Goal: Communication & Community: Answer question/provide support

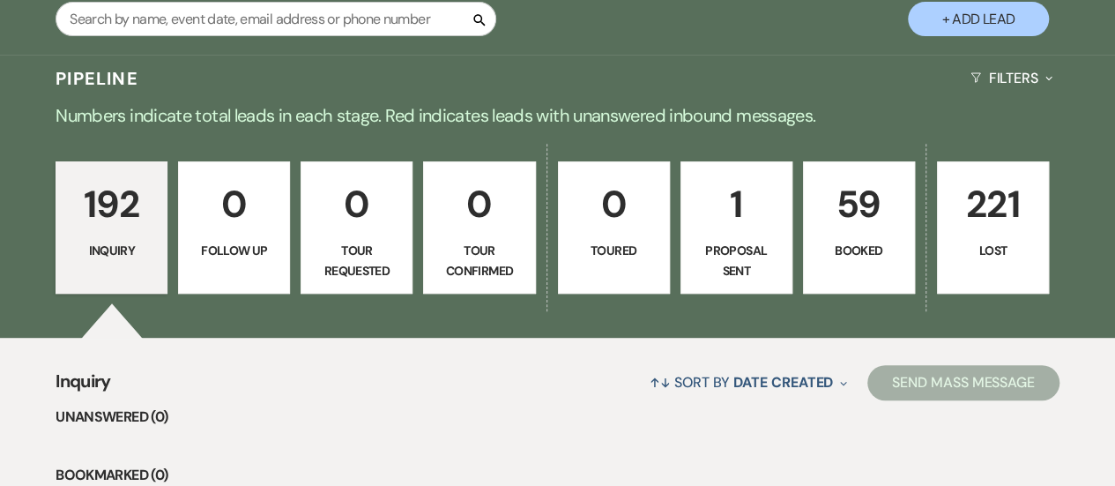
scroll to position [339, 0]
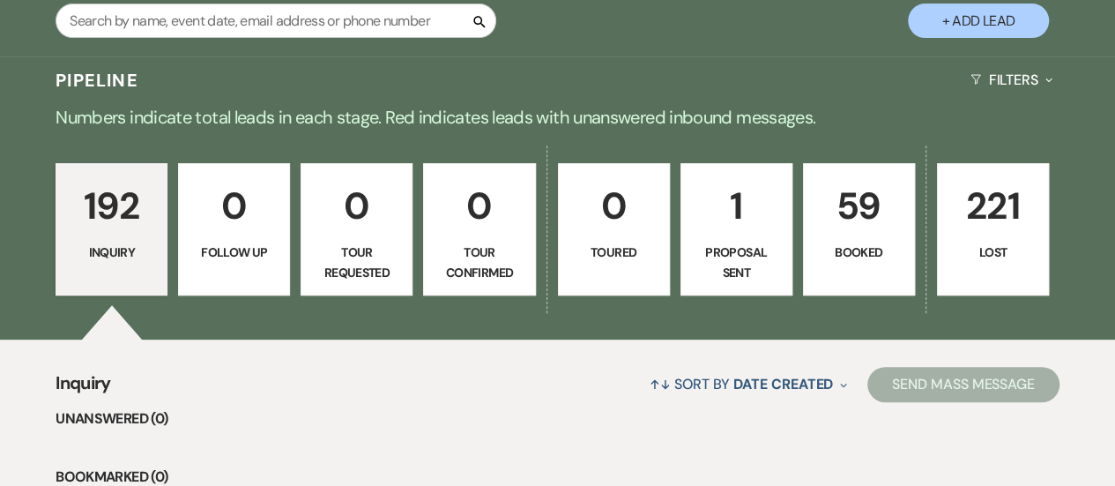
click at [81, 222] on p "192" at bounding box center [111, 205] width 89 height 59
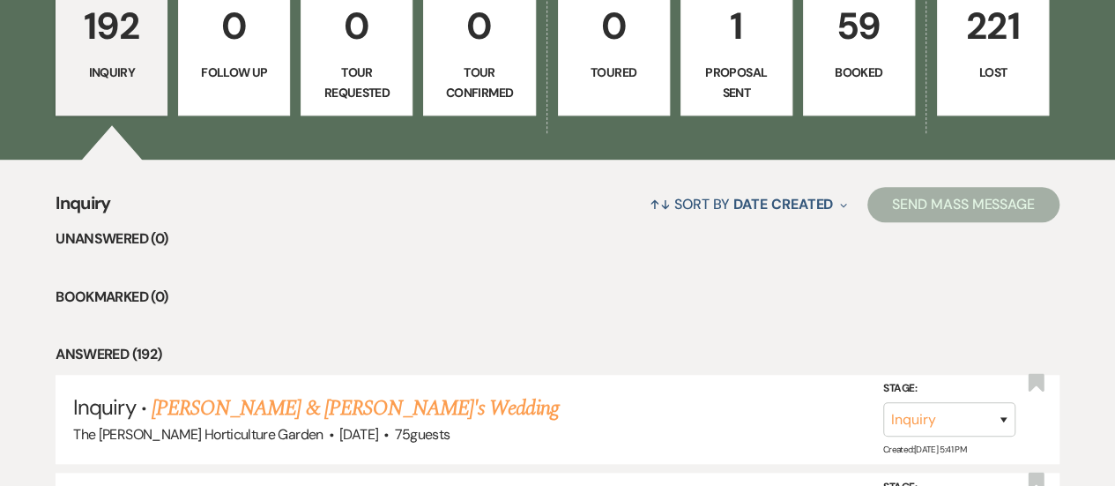
scroll to position [539, 0]
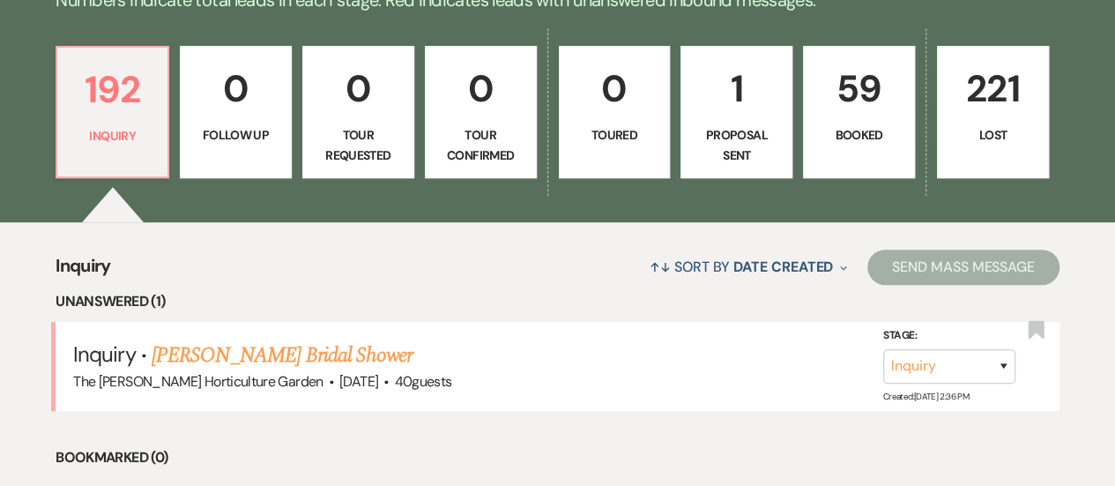
scroll to position [457, 0]
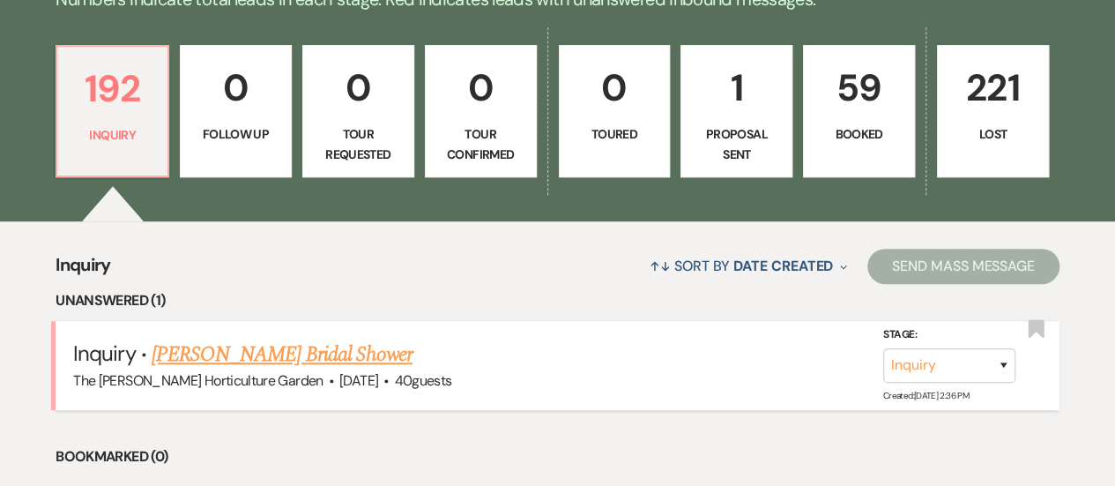
click at [282, 354] on link "[PERSON_NAME] Bridal Shower" at bounding box center [282, 355] width 261 height 32
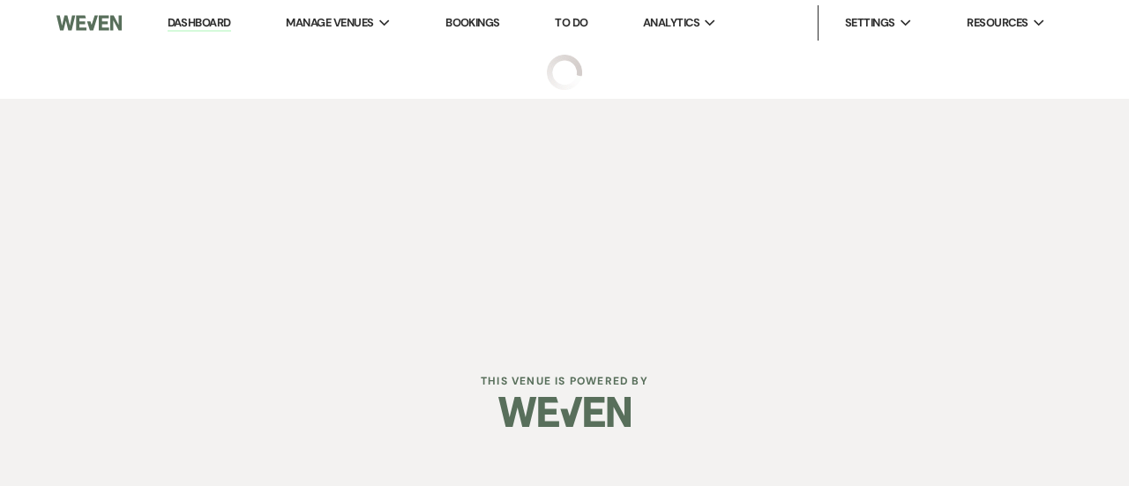
select select "5"
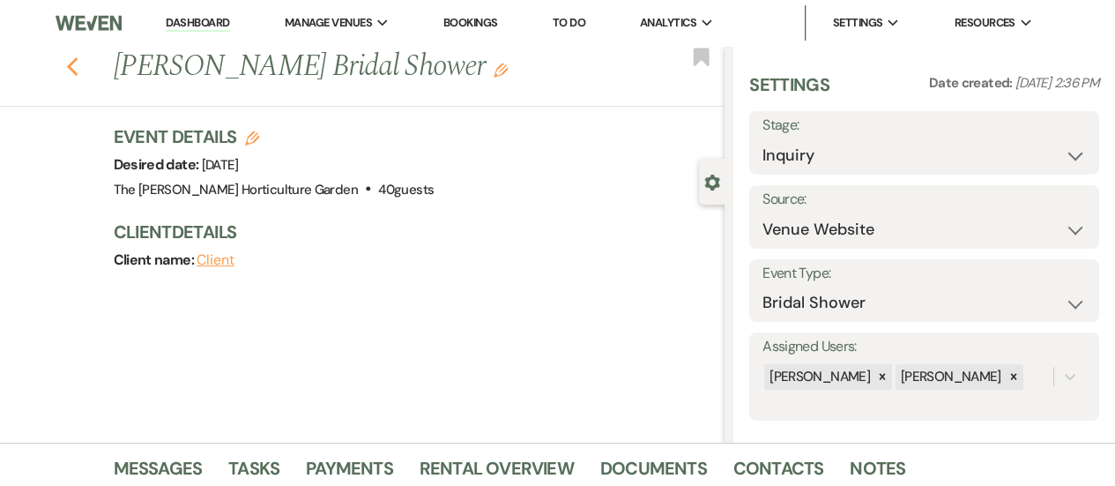
click at [77, 71] on icon "Previous" at bounding box center [72, 66] width 13 height 21
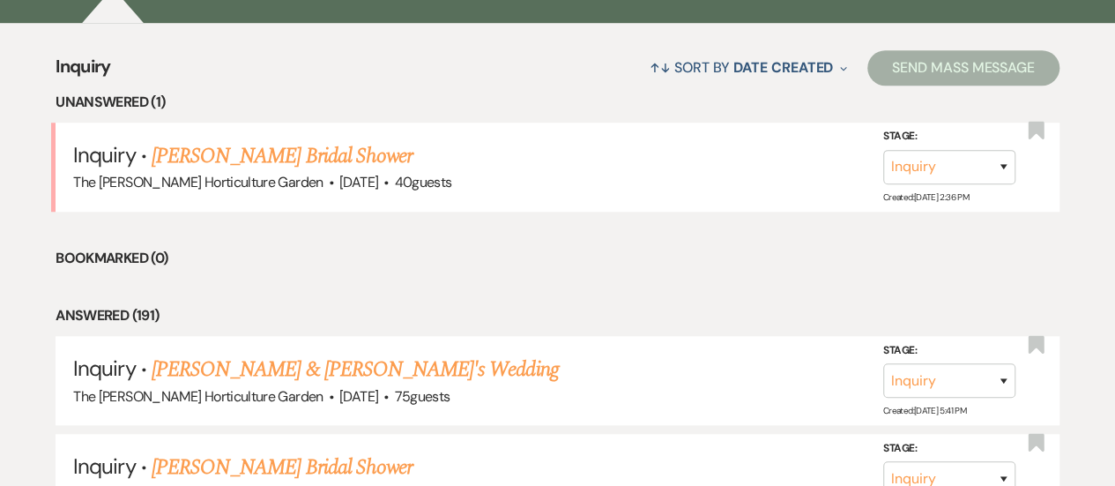
scroll to position [644, 0]
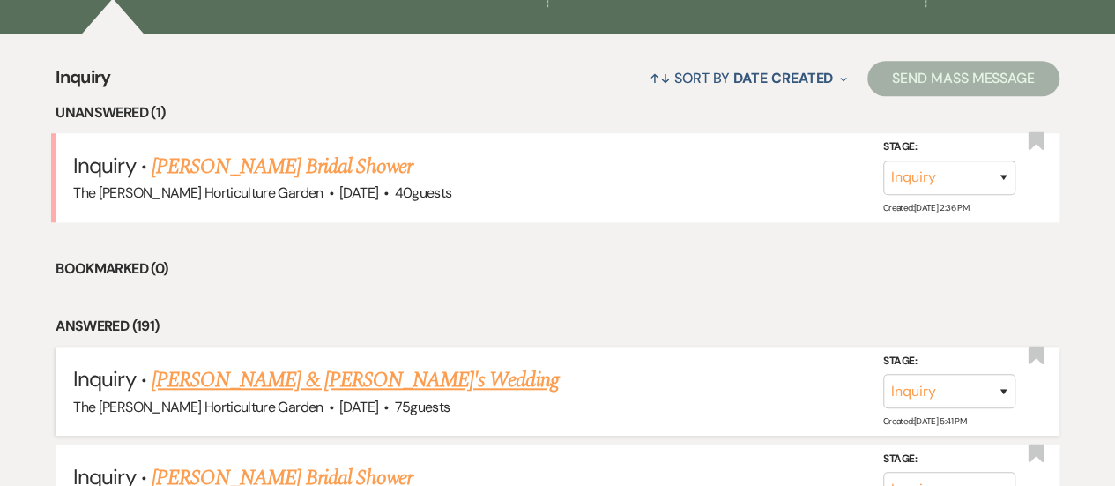
click at [391, 368] on link "[PERSON_NAME] & [PERSON_NAME]'s Wedding" at bounding box center [355, 380] width 407 height 32
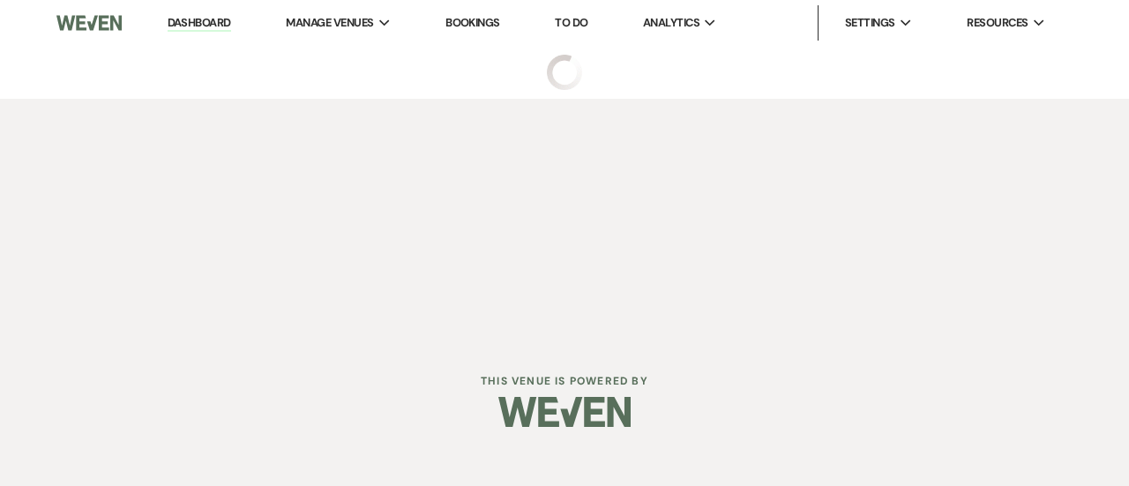
select select "5"
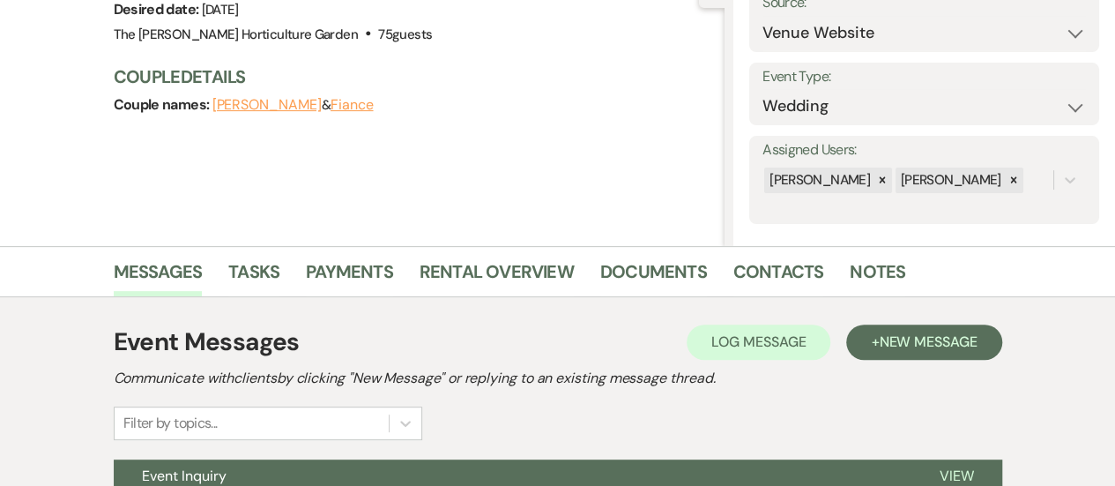
scroll to position [372, 0]
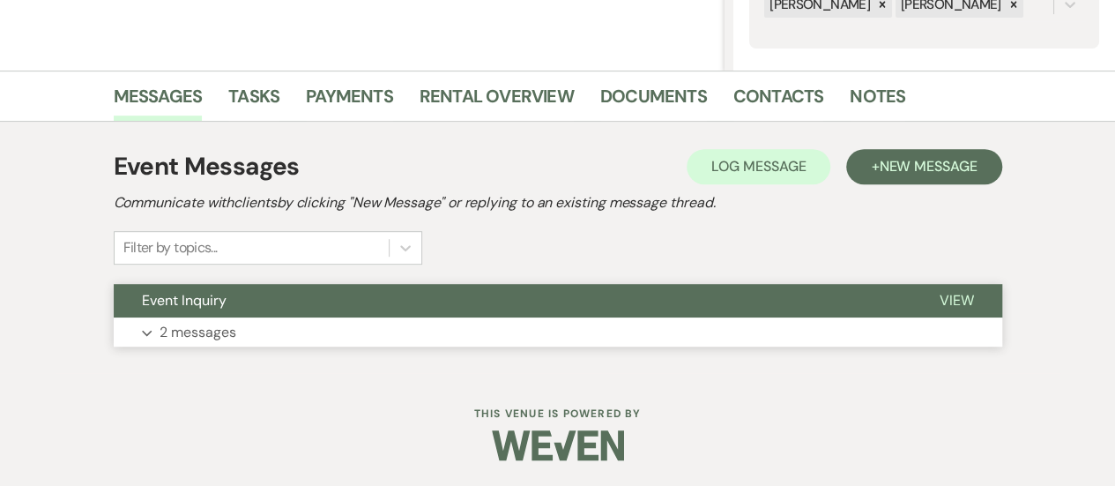
click at [957, 294] on span "View" at bounding box center [957, 300] width 34 height 19
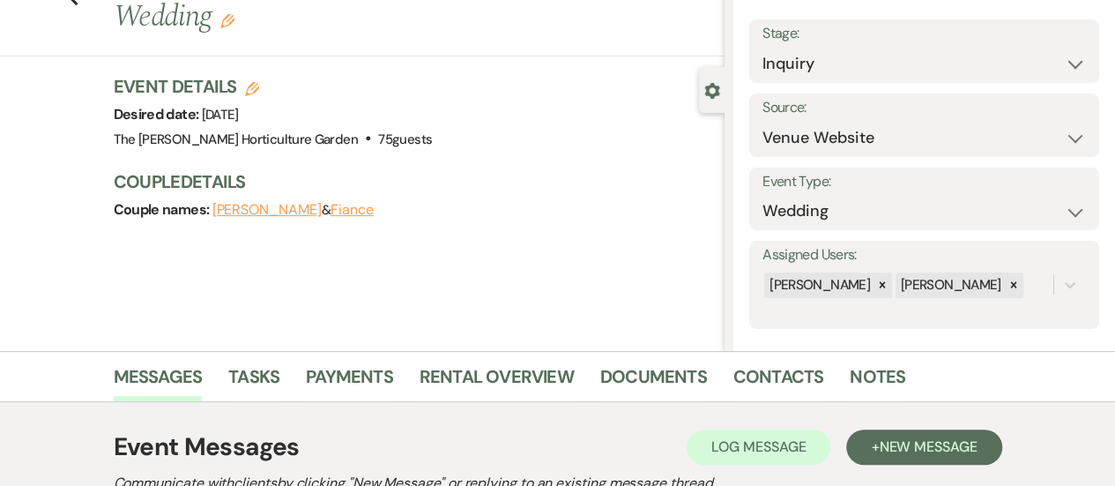
scroll to position [0, 0]
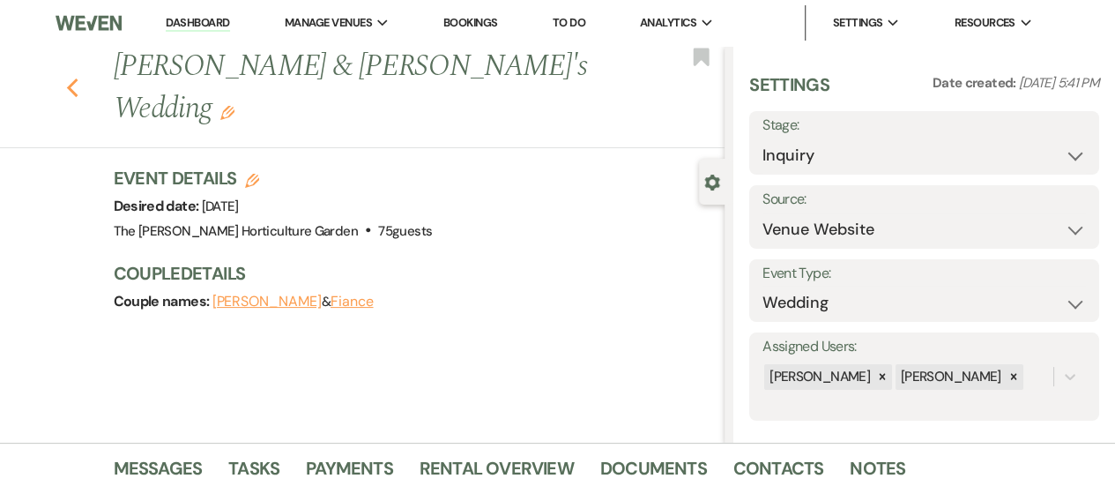
click at [79, 78] on icon "Previous" at bounding box center [72, 88] width 13 height 21
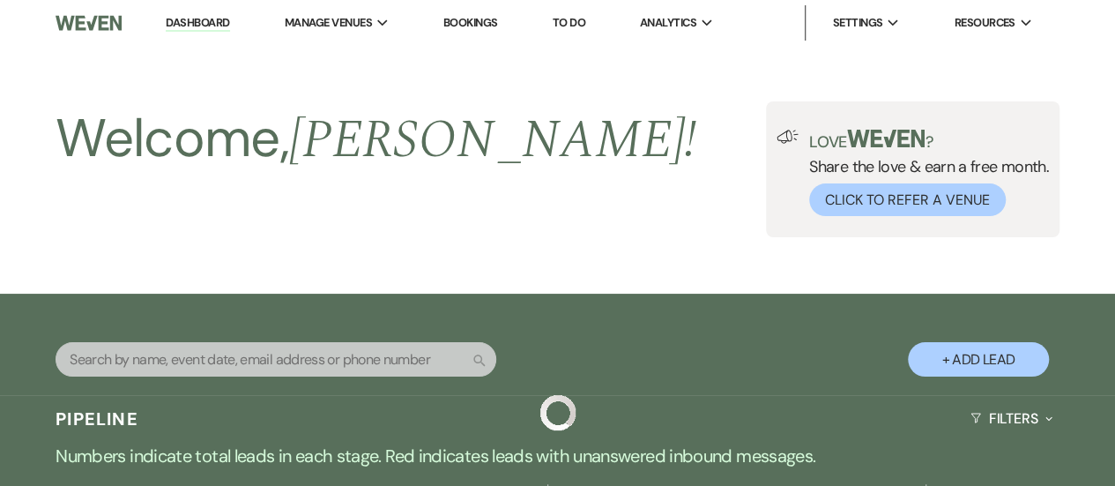
scroll to position [644, 0]
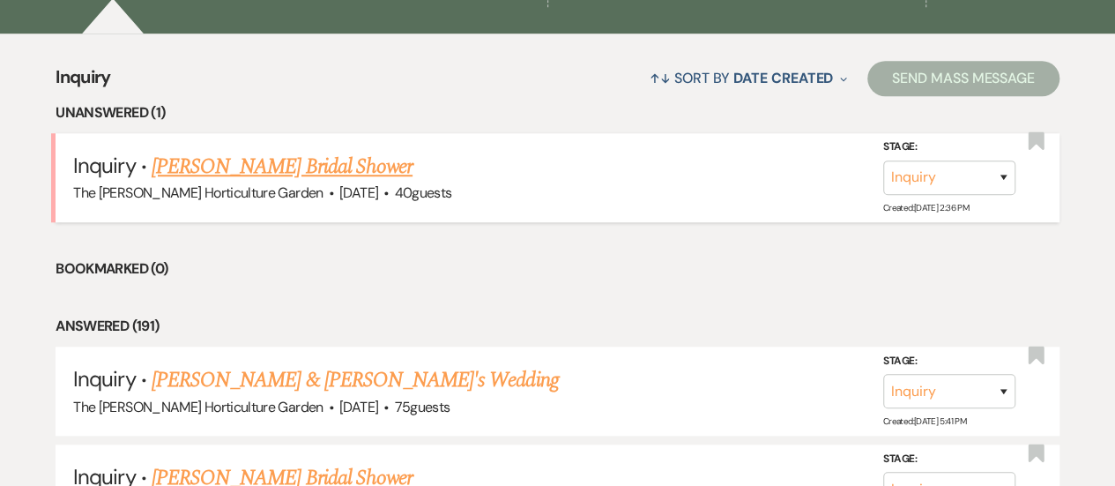
click at [226, 160] on link "[PERSON_NAME] Bridal Shower" at bounding box center [282, 167] width 261 height 32
select select "5"
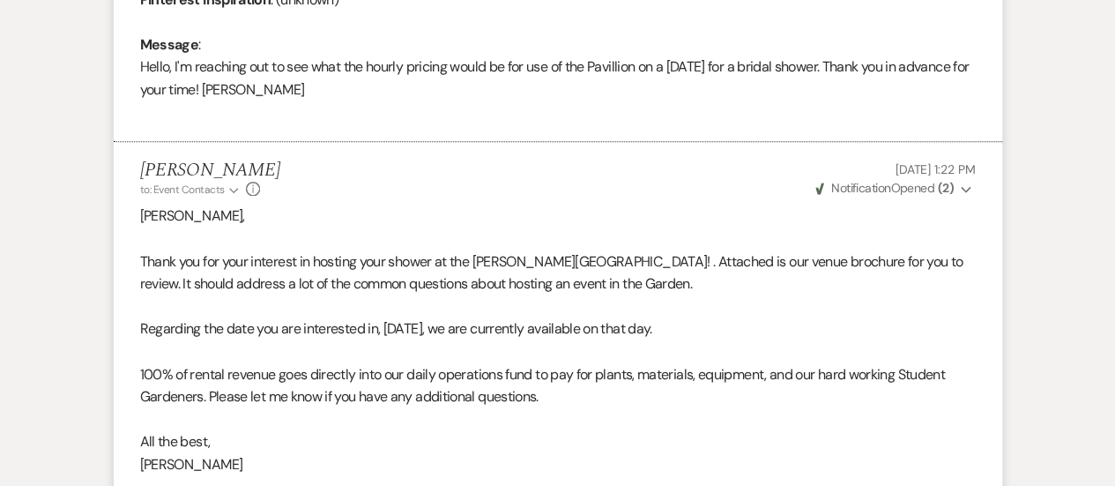
scroll to position [1380, 0]
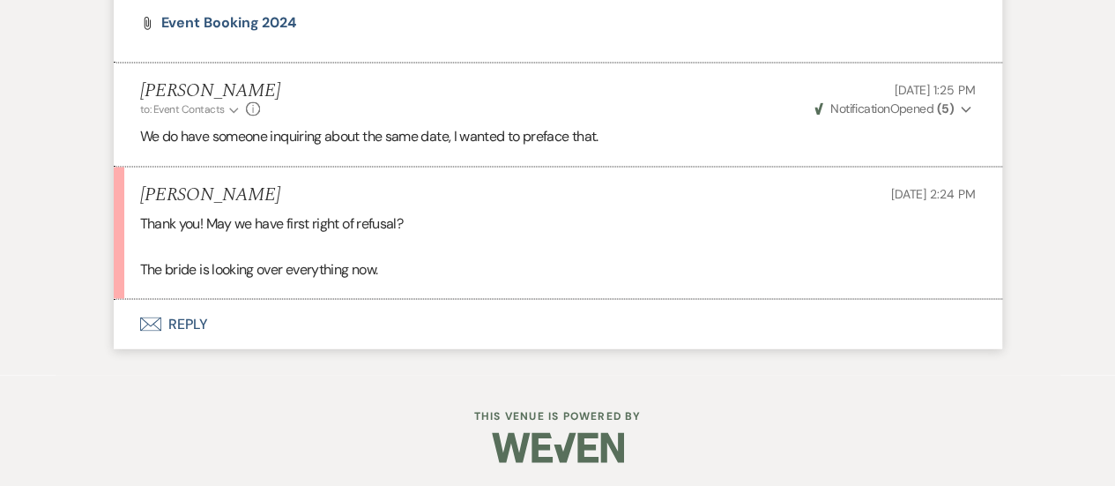
click at [179, 317] on button "Envelope Reply" at bounding box center [558, 323] width 889 height 49
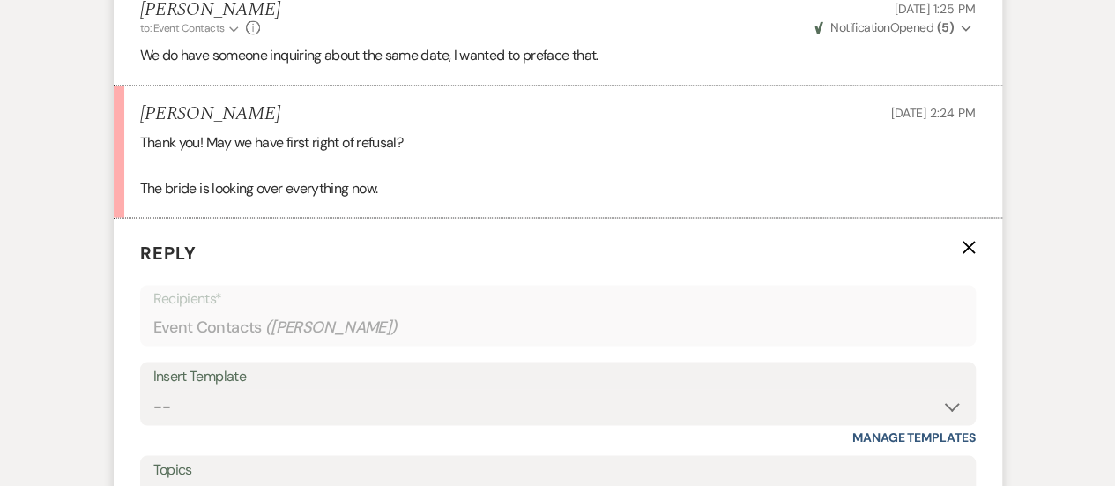
scroll to position [1616, 0]
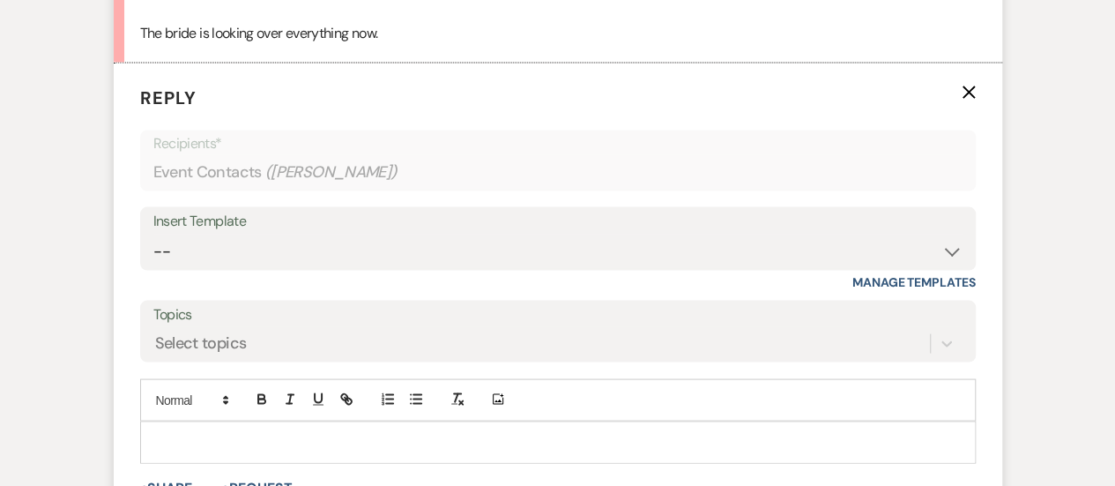
click at [242, 432] on p at bounding box center [558, 441] width 808 height 19
click at [227, 432] on p "We are on a first come serve basis." at bounding box center [558, 441] width 808 height 19
click at [373, 443] on p "We are on a first come serve basis." at bounding box center [558, 441] width 808 height 19
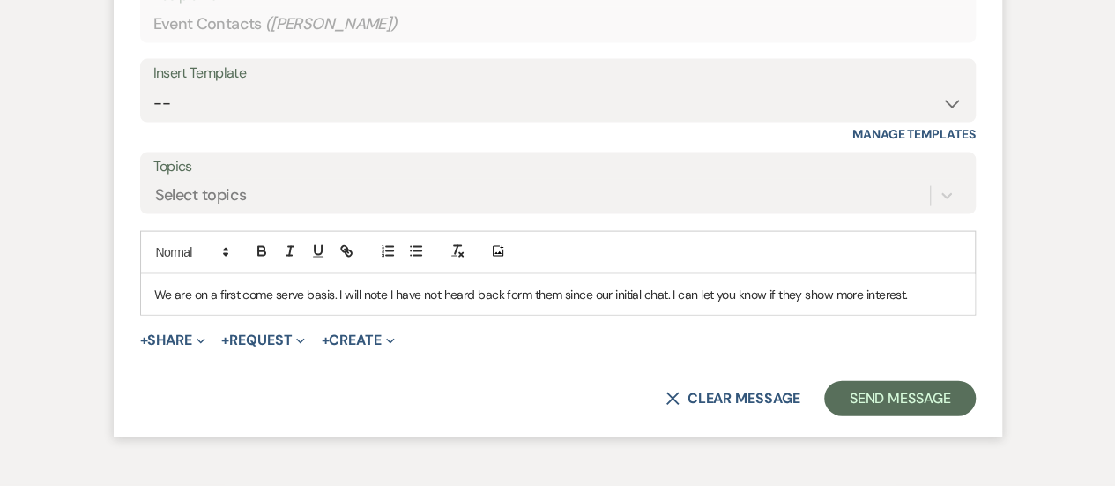
scroll to position [1765, 0]
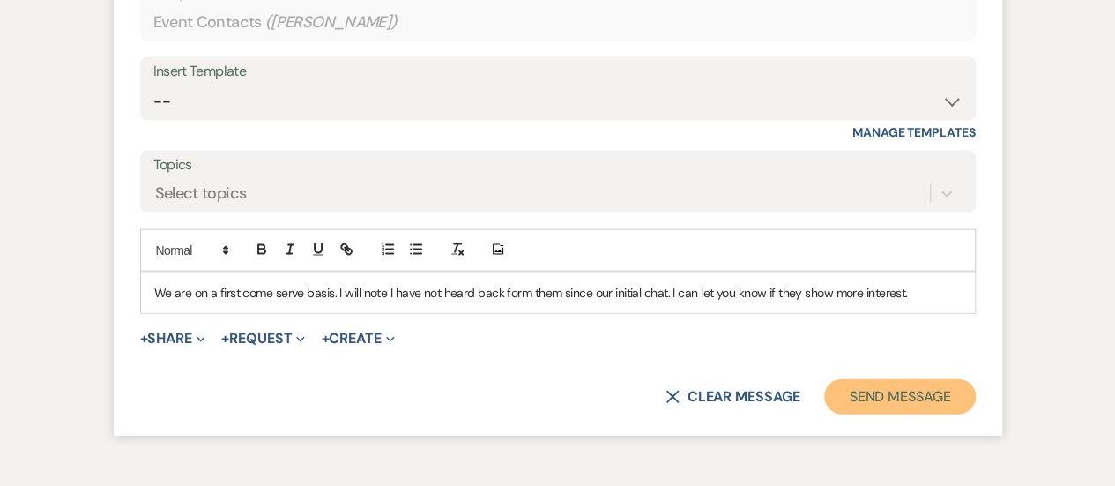
click at [908, 391] on button "Send Message" at bounding box center [899, 396] width 151 height 35
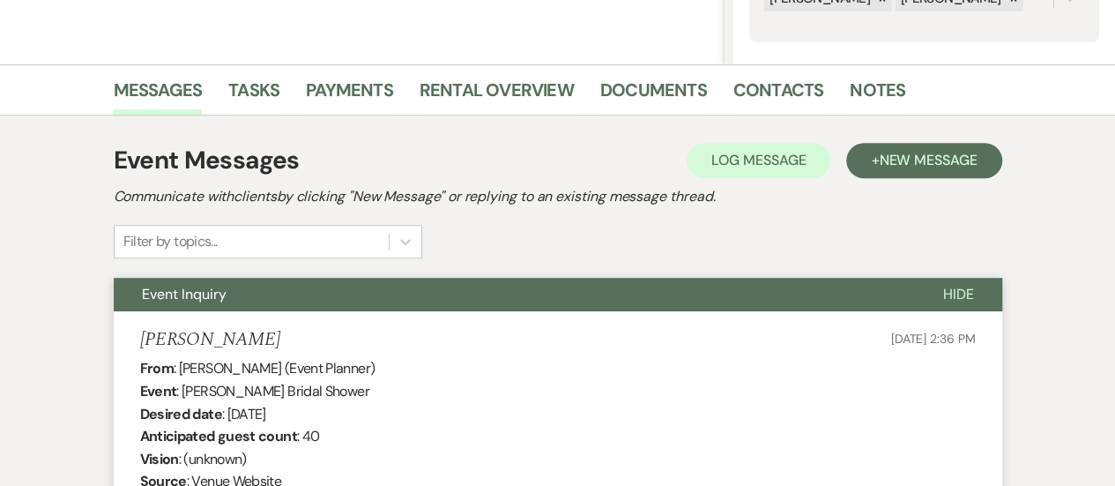
scroll to position [0, 0]
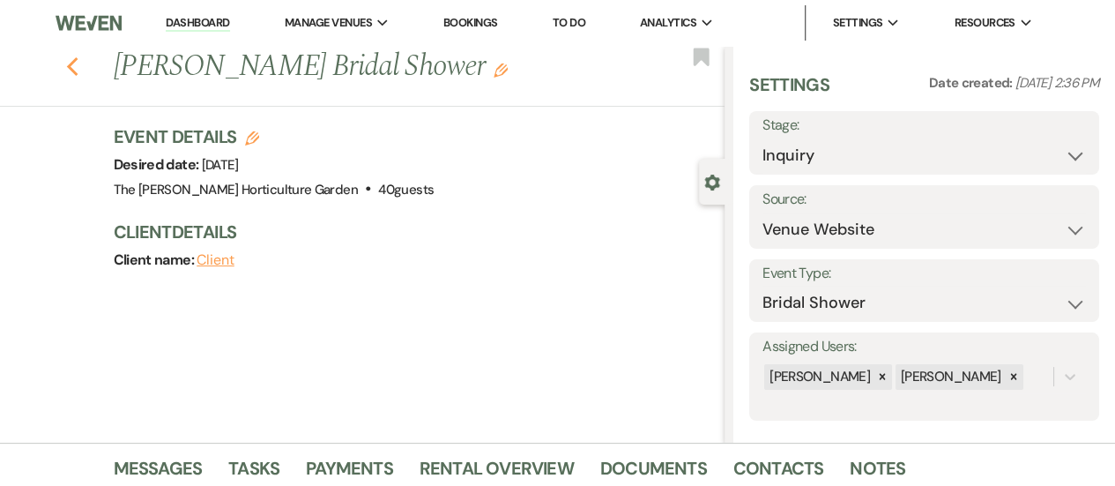
click at [76, 61] on icon "Previous" at bounding box center [72, 66] width 13 height 21
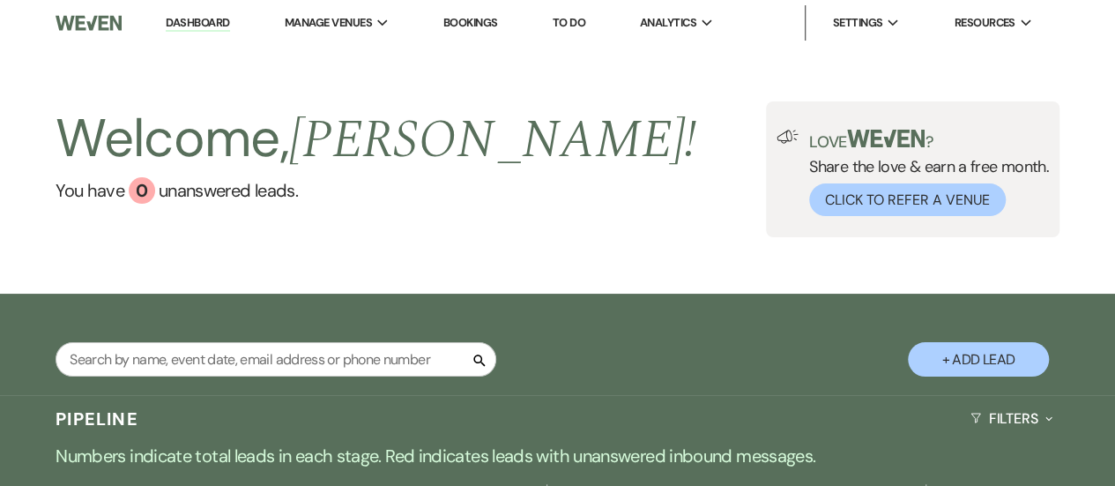
click at [1036, 295] on div "Search + Add Lead" at bounding box center [557, 345] width 1115 height 102
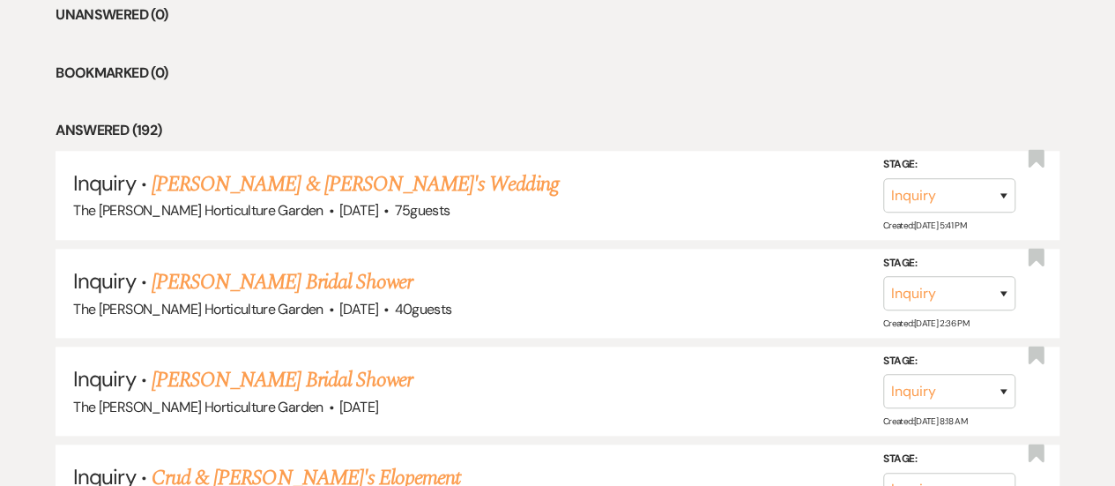
scroll to position [787, 0]
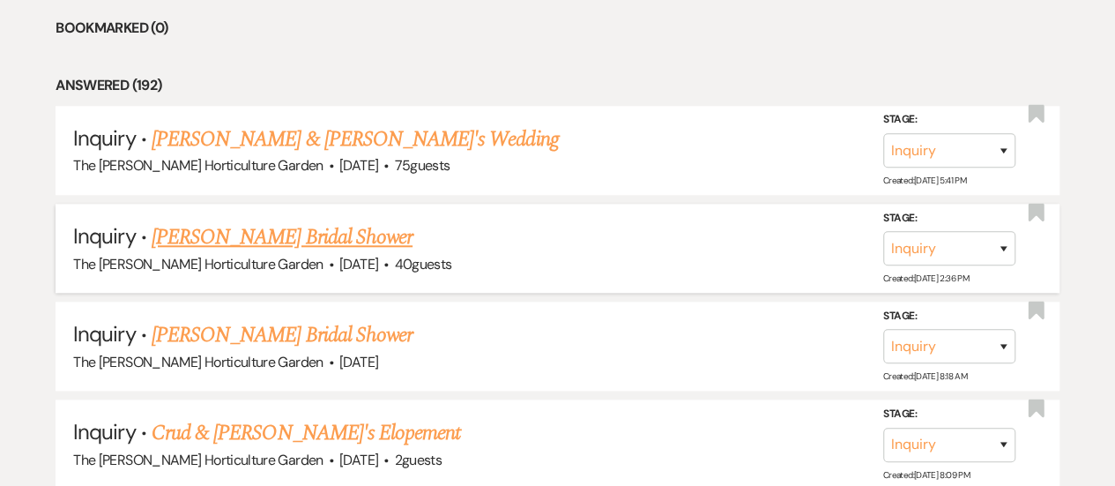
click at [282, 240] on link "[PERSON_NAME] Bridal Shower" at bounding box center [282, 237] width 261 height 32
select select "5"
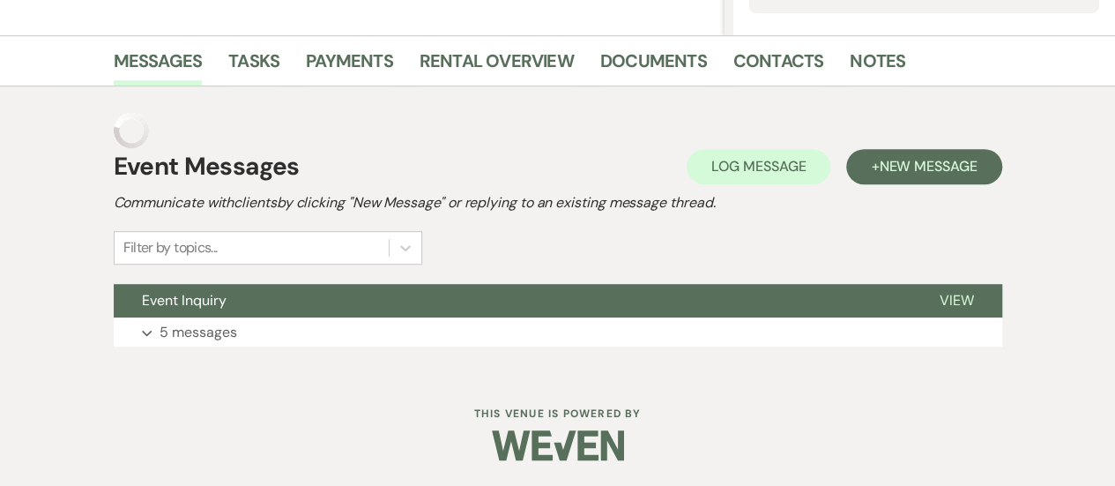
scroll to position [372, 0]
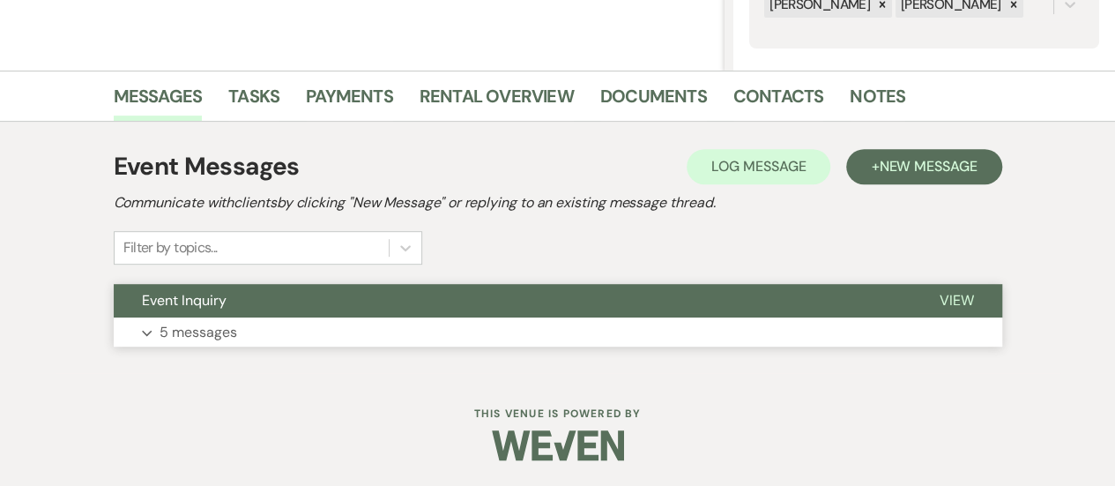
click at [950, 301] on span "View" at bounding box center [957, 300] width 34 height 19
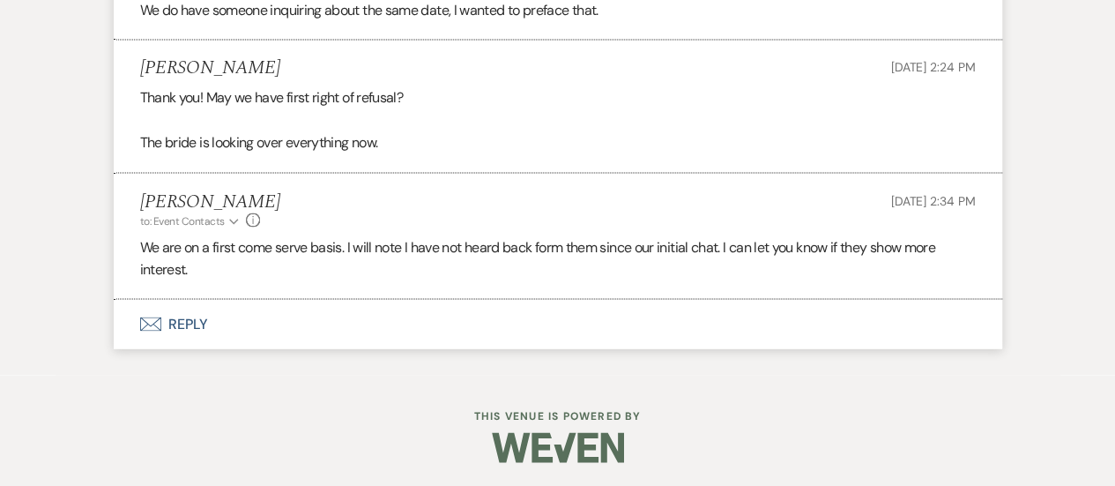
scroll to position [1506, 0]
click at [190, 319] on button "Envelope Reply" at bounding box center [558, 323] width 889 height 49
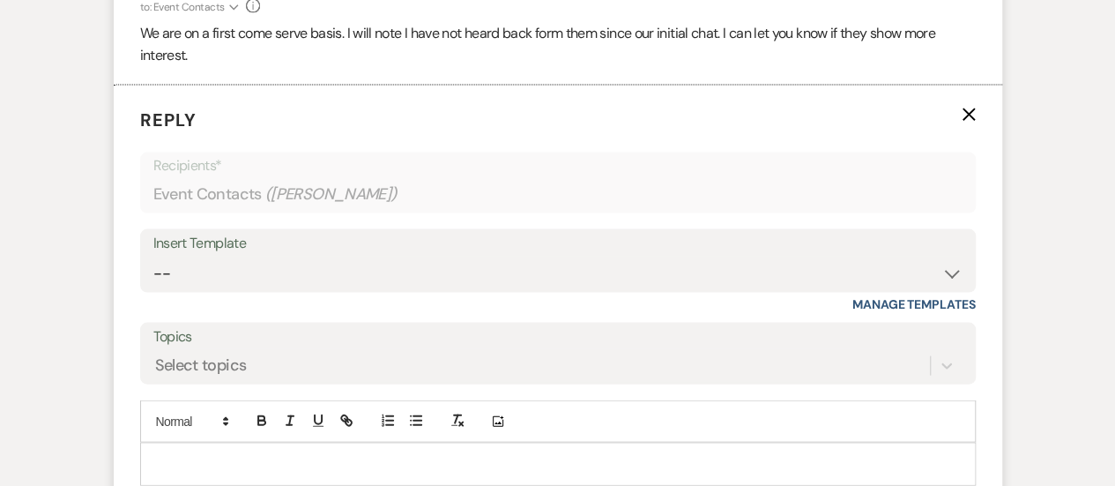
scroll to position [1820, 0]
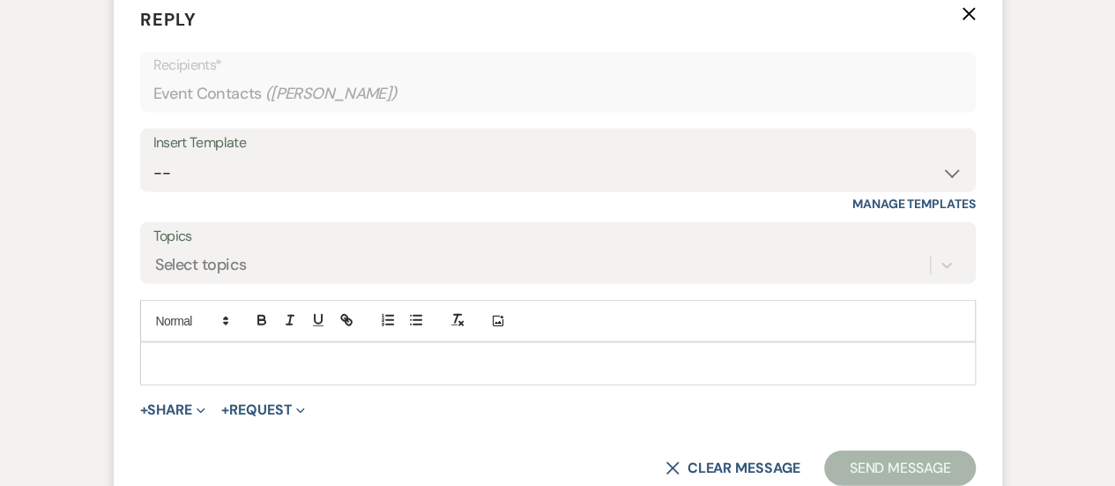
click at [263, 371] on div at bounding box center [558, 363] width 834 height 41
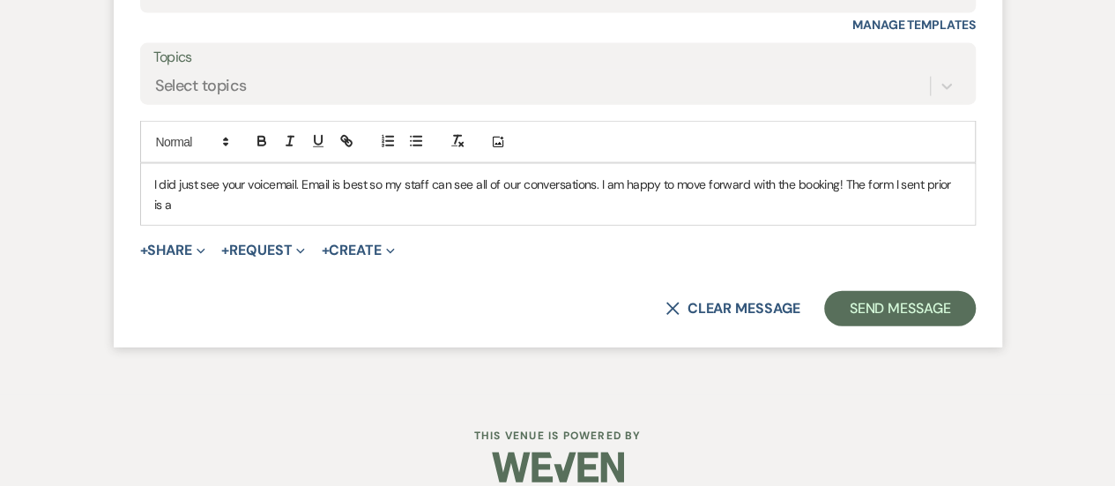
scroll to position [2018, 0]
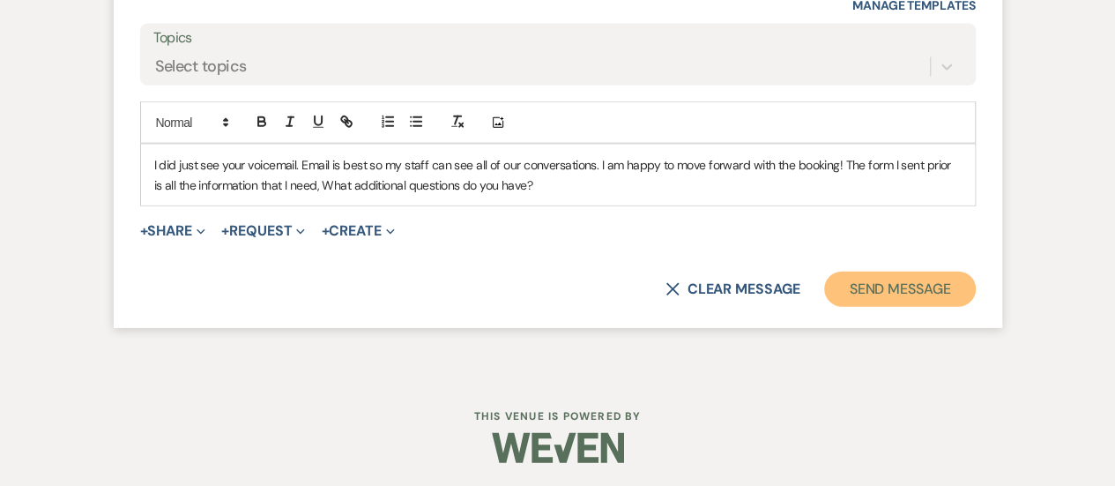
click at [917, 284] on button "Send Message" at bounding box center [899, 289] width 151 height 35
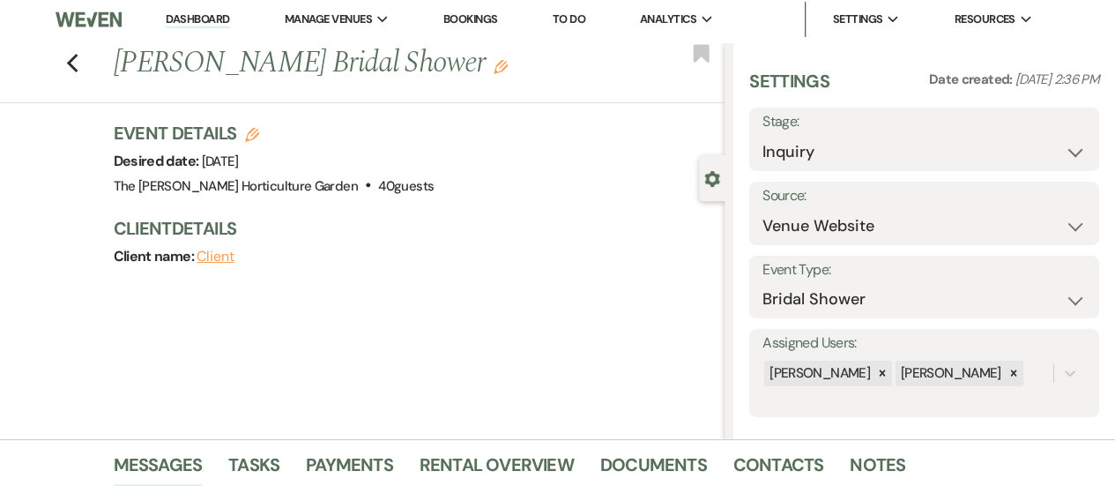
scroll to position [0, 0]
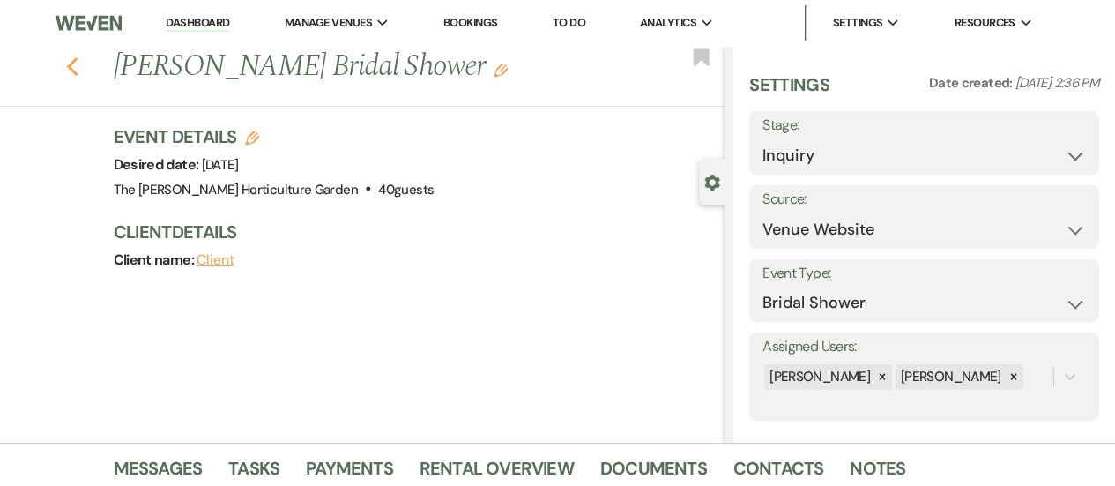
click at [79, 66] on icon "Previous" at bounding box center [72, 66] width 13 height 21
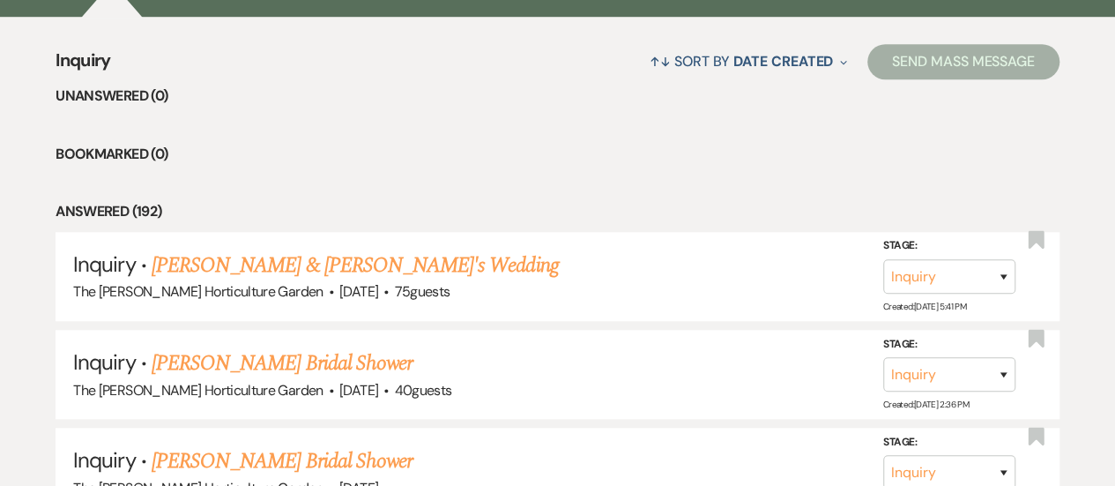
scroll to position [663, 0]
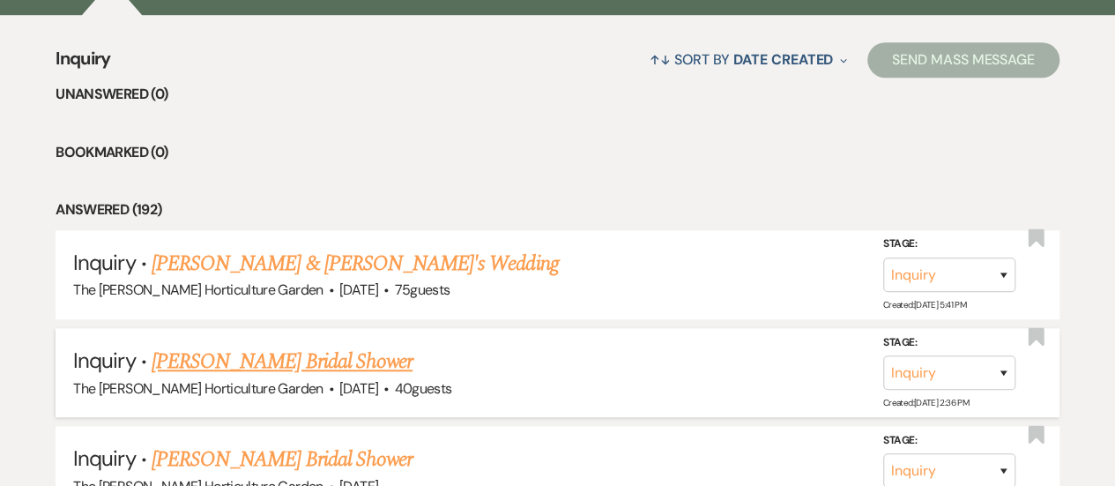
click at [286, 366] on link "[PERSON_NAME] Bridal Shower" at bounding box center [282, 362] width 261 height 32
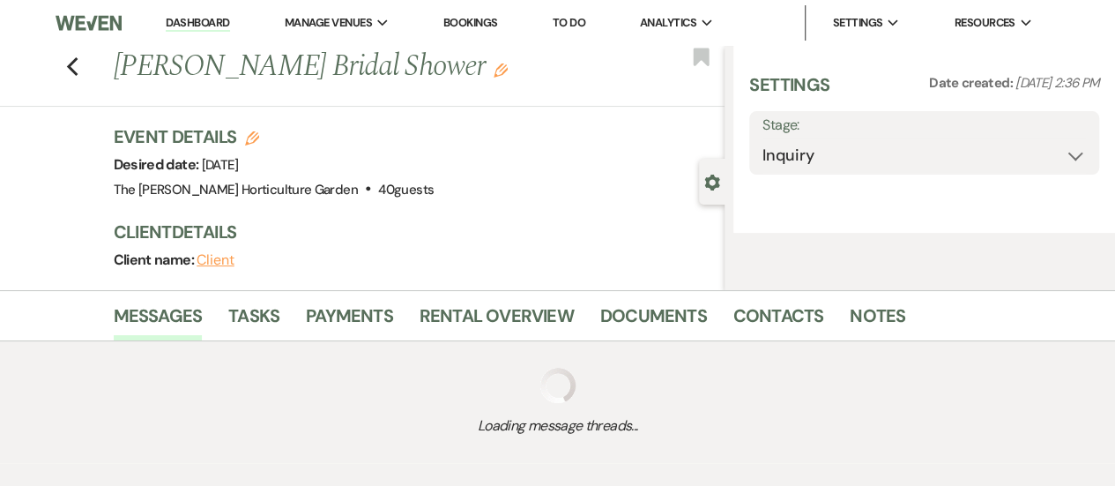
select select "5"
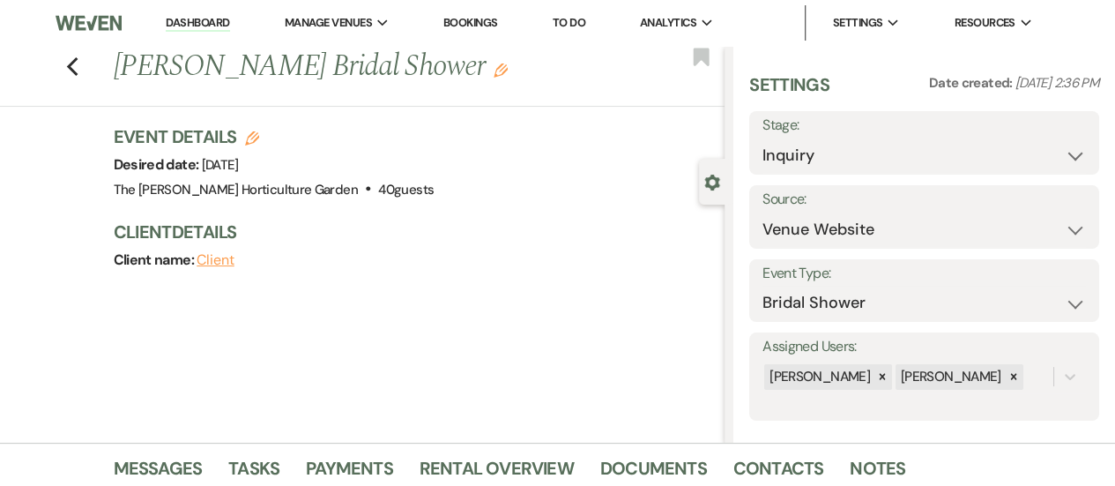
scroll to position [372, 0]
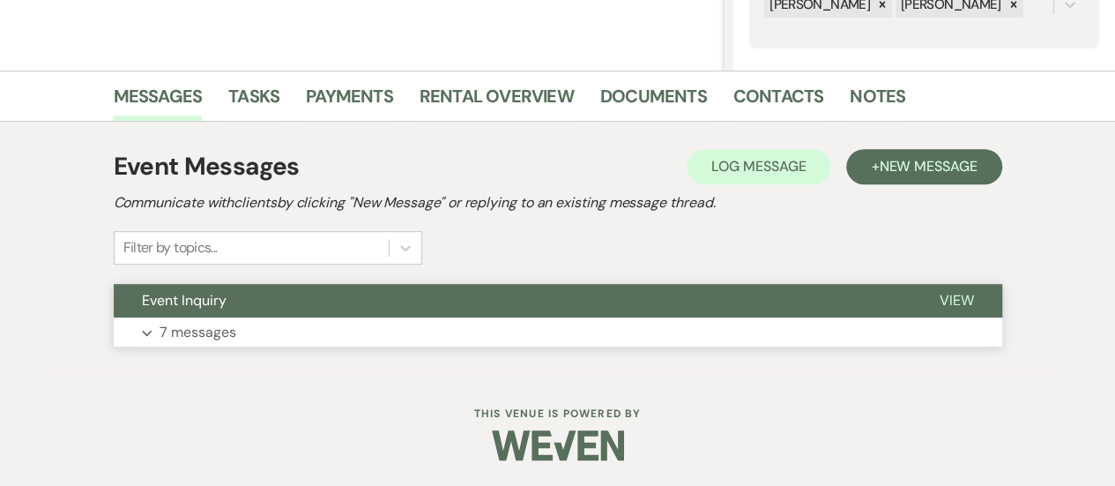
click at [965, 289] on button "View" at bounding box center [957, 301] width 91 height 34
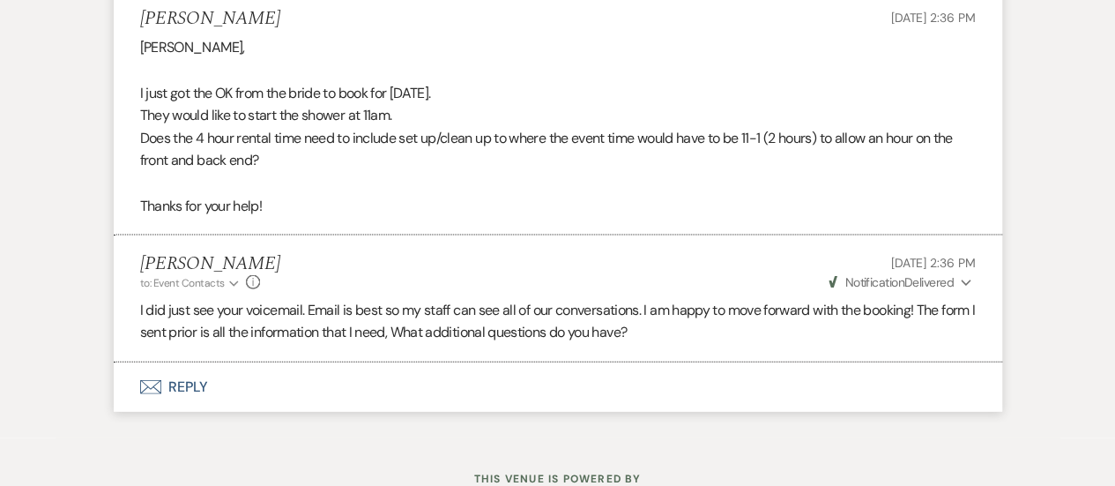
scroll to position [1814, 0]
click at [194, 382] on button "Envelope Reply" at bounding box center [558, 387] width 889 height 49
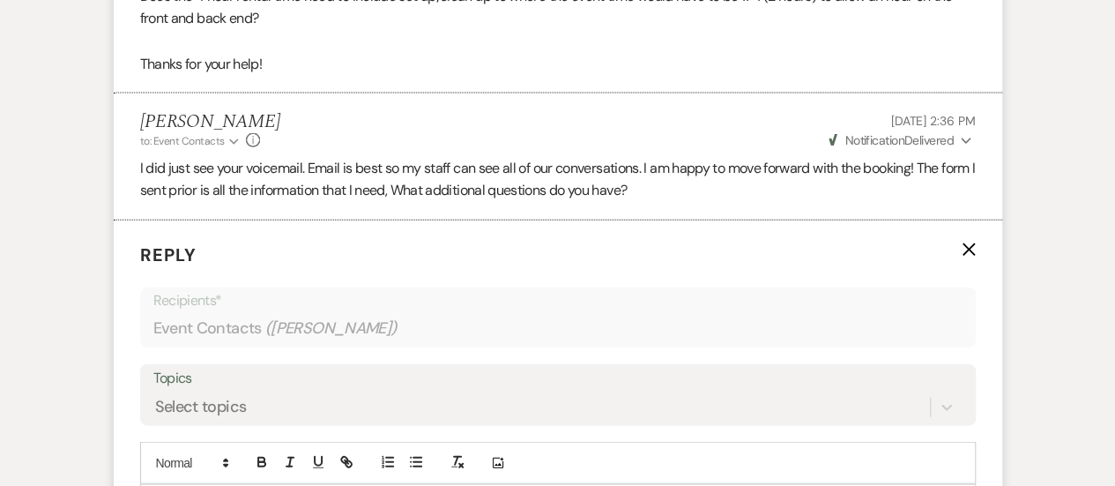
scroll to position [2114, 0]
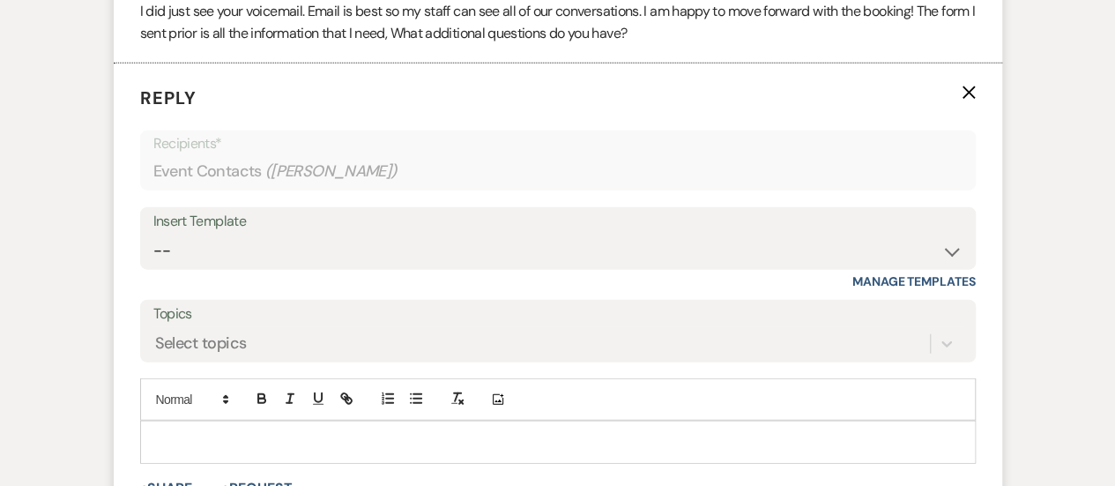
click at [205, 436] on p at bounding box center [558, 441] width 808 height 19
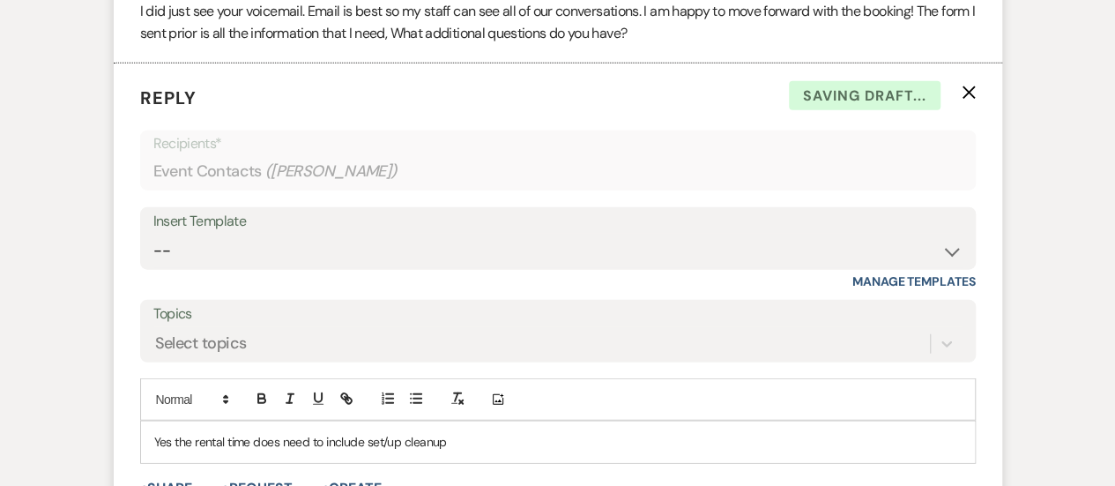
click at [384, 440] on p "Yes the rental time does need to include set/up cleanup" at bounding box center [558, 441] width 808 height 19
click at [399, 441] on p "Yes the rental time does need to include setup cleanup" at bounding box center [558, 441] width 808 height 19
click at [541, 438] on p "Yes the rental time does need to include setup and cleanup" at bounding box center [558, 441] width 808 height 19
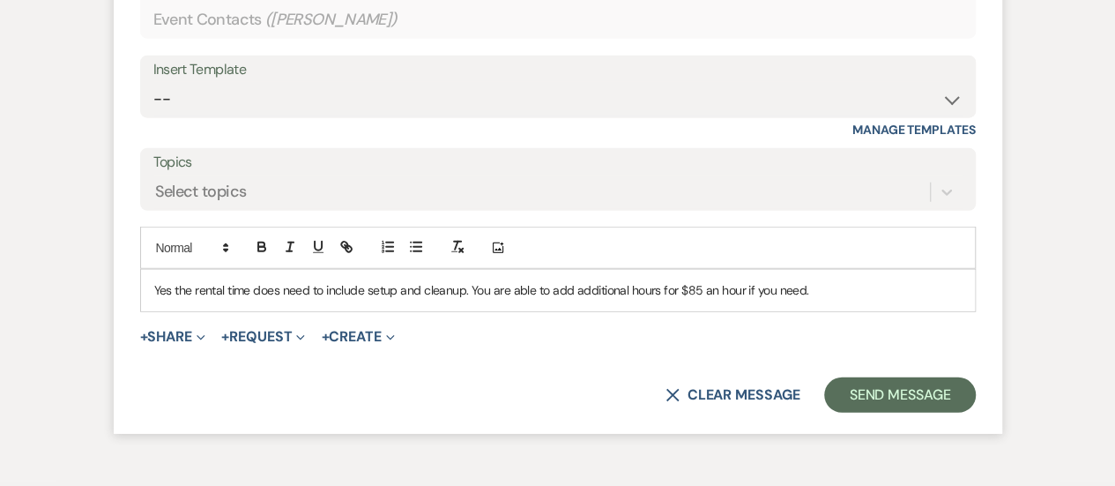
scroll to position [2268, 0]
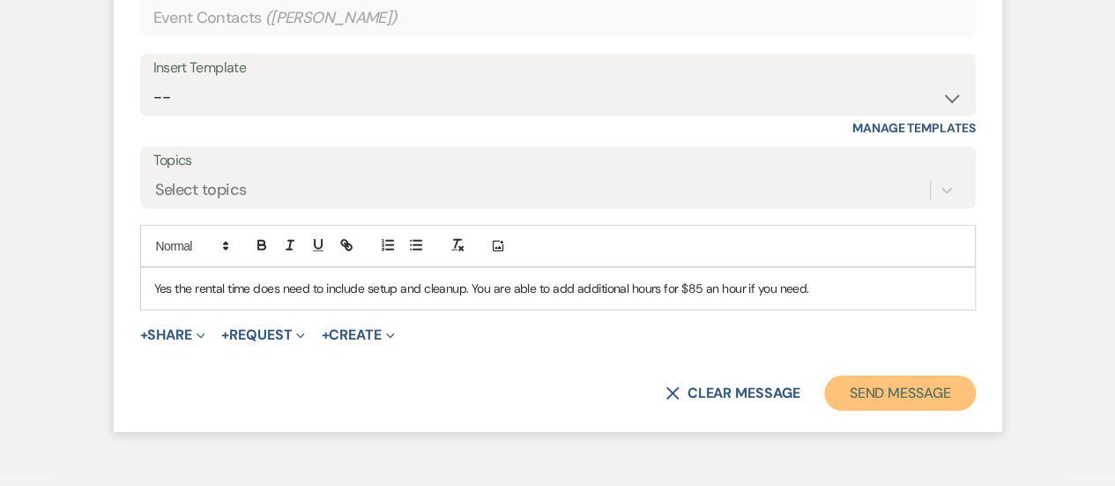
click at [871, 400] on button "Send Message" at bounding box center [899, 393] width 151 height 35
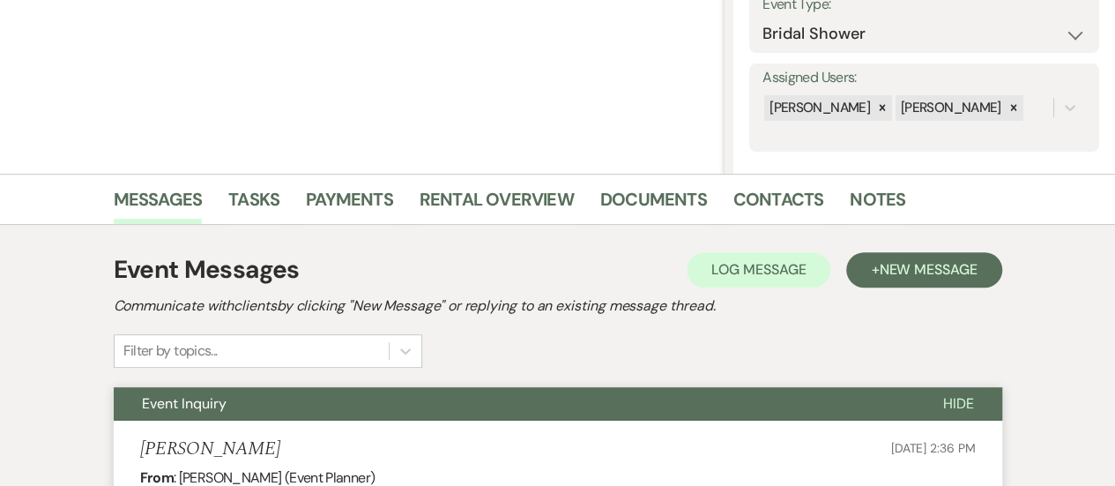
scroll to position [0, 0]
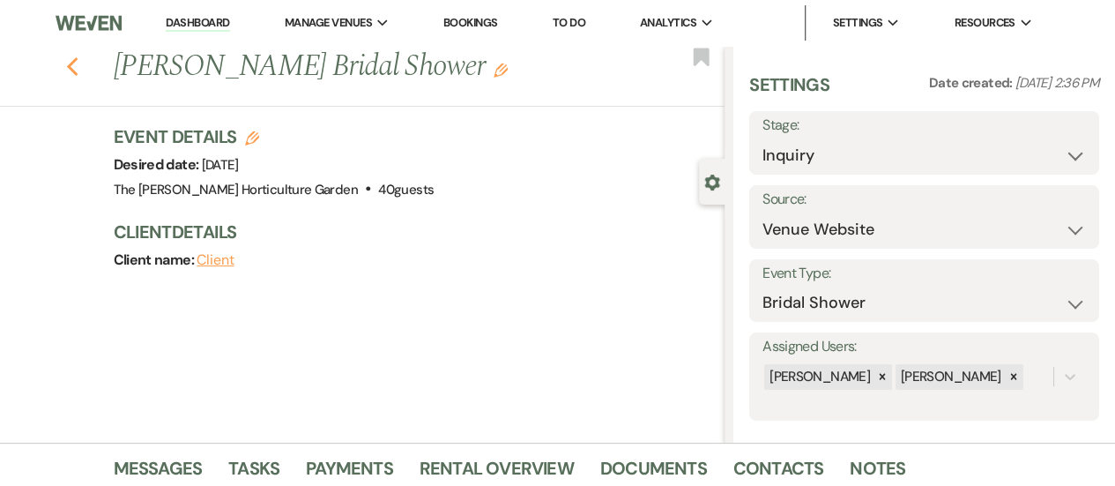
click at [79, 64] on icon "Previous" at bounding box center [72, 66] width 13 height 21
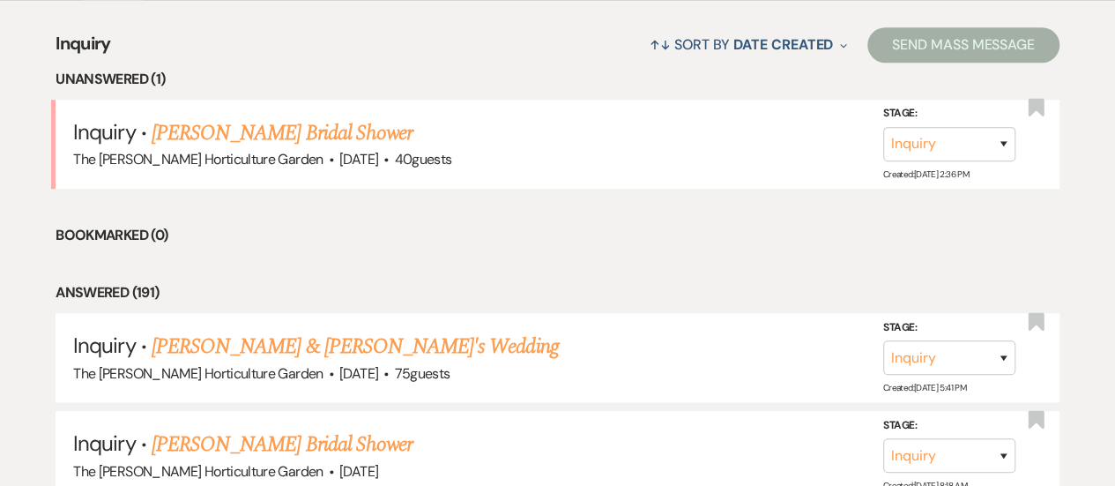
scroll to position [734, 0]
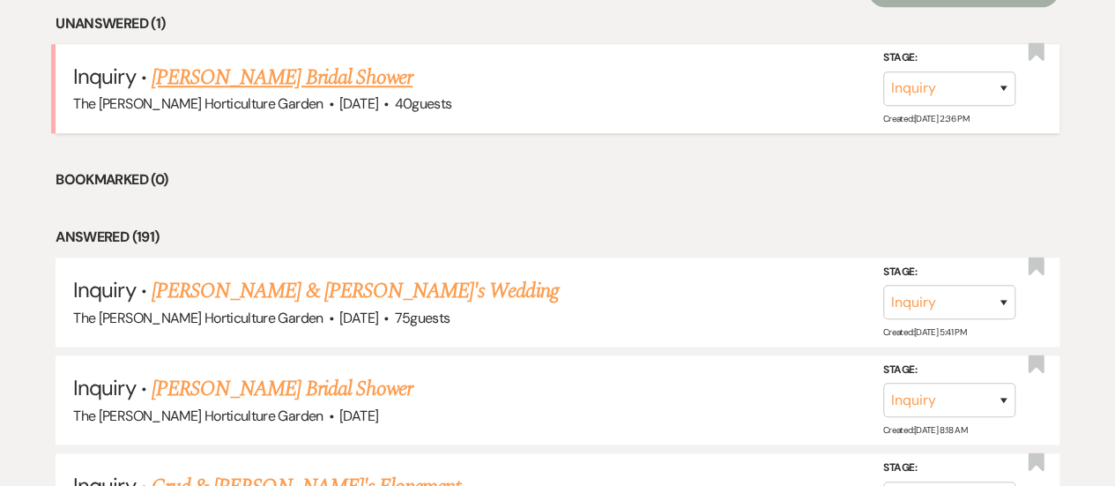
click at [263, 82] on link "[PERSON_NAME] Bridal Shower" at bounding box center [282, 78] width 261 height 32
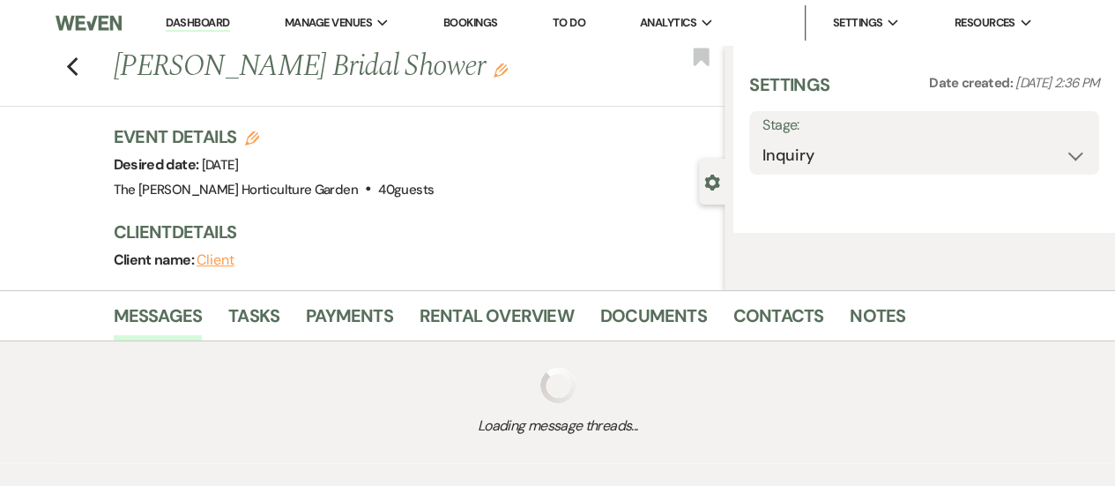
select select "5"
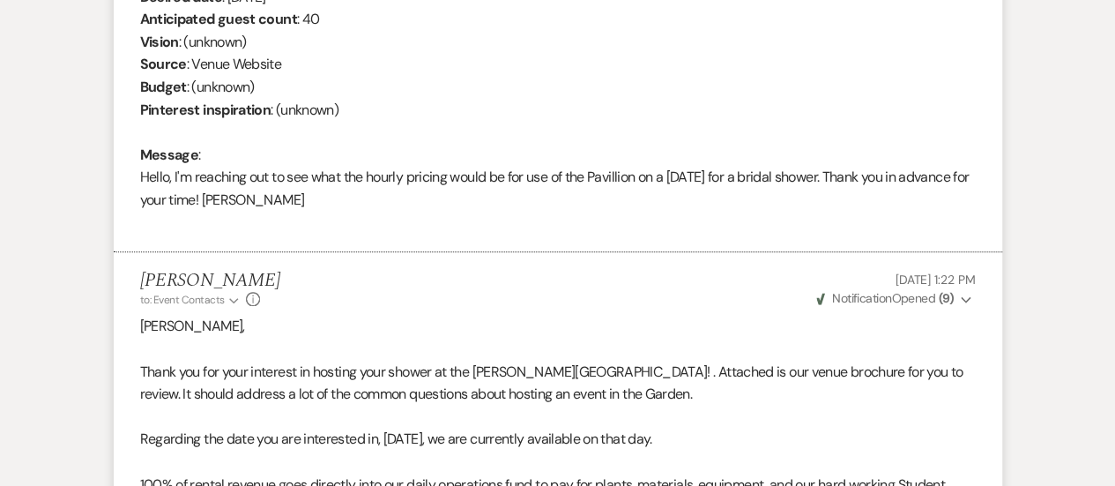
scroll to position [640, 0]
